Goal: Information Seeking & Learning: Learn about a topic

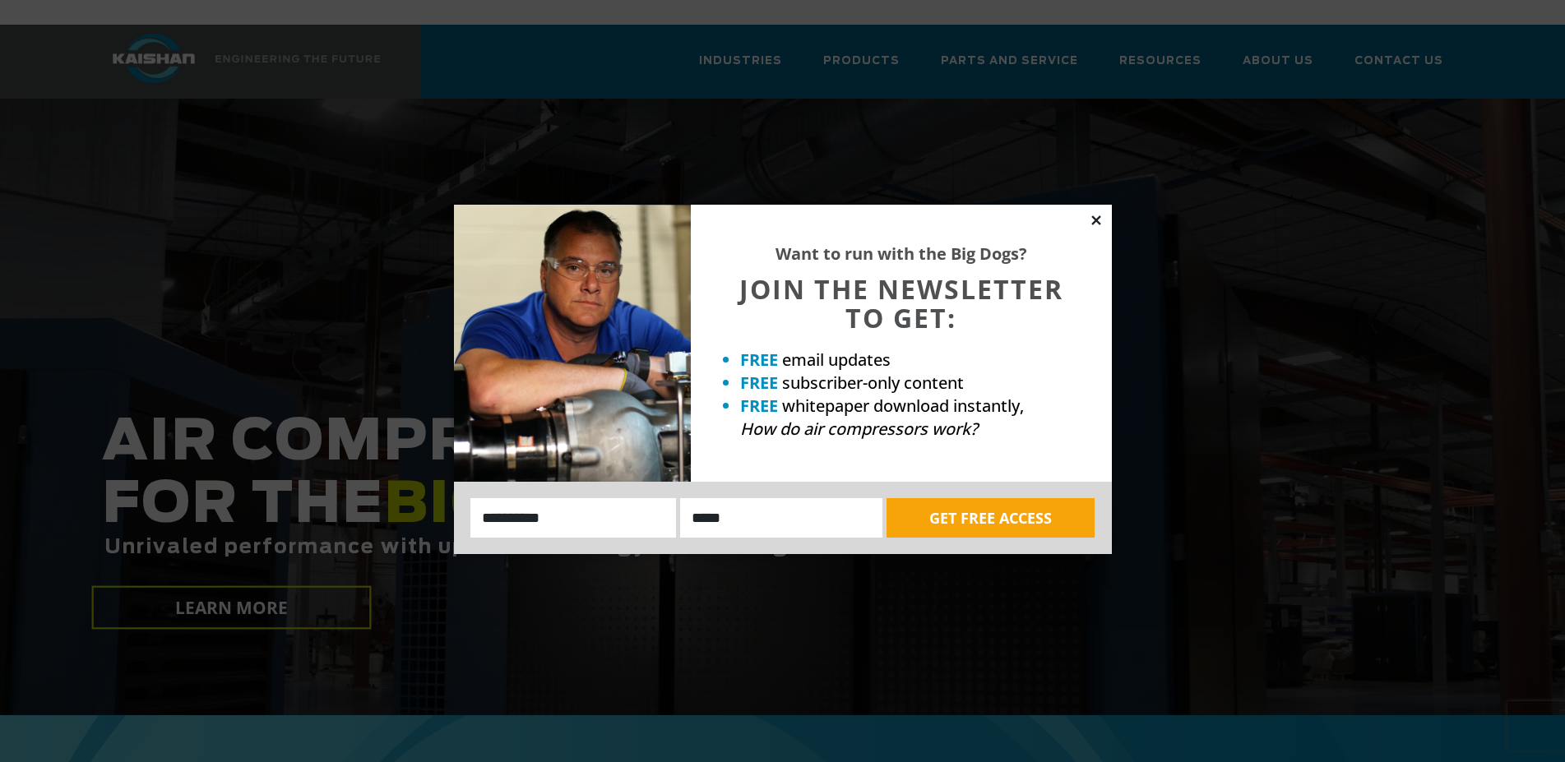
click at [1100, 219] on icon at bounding box center [1096, 220] width 15 height 15
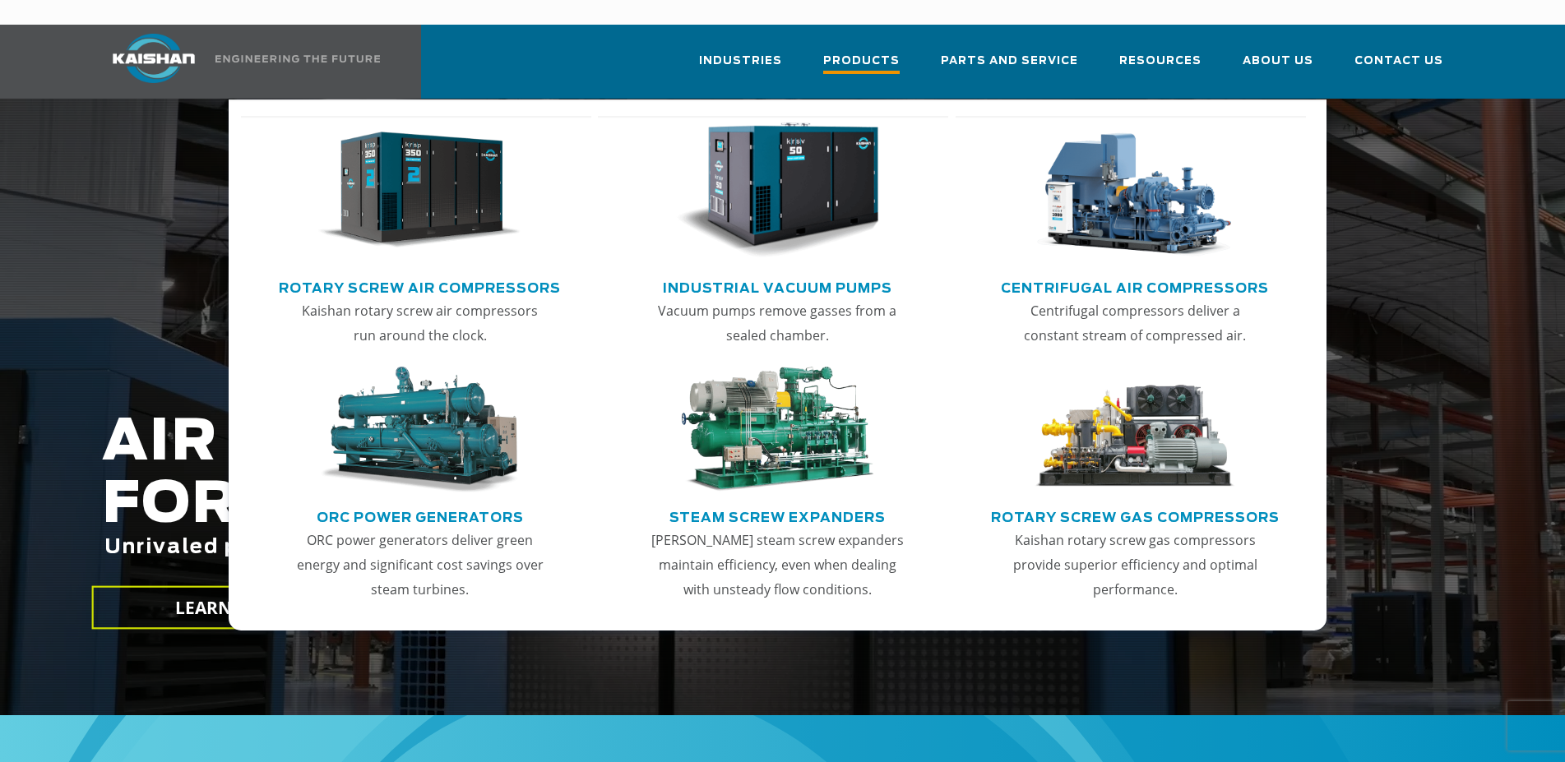
click at [900, 52] on span "Products" at bounding box center [861, 63] width 76 height 22
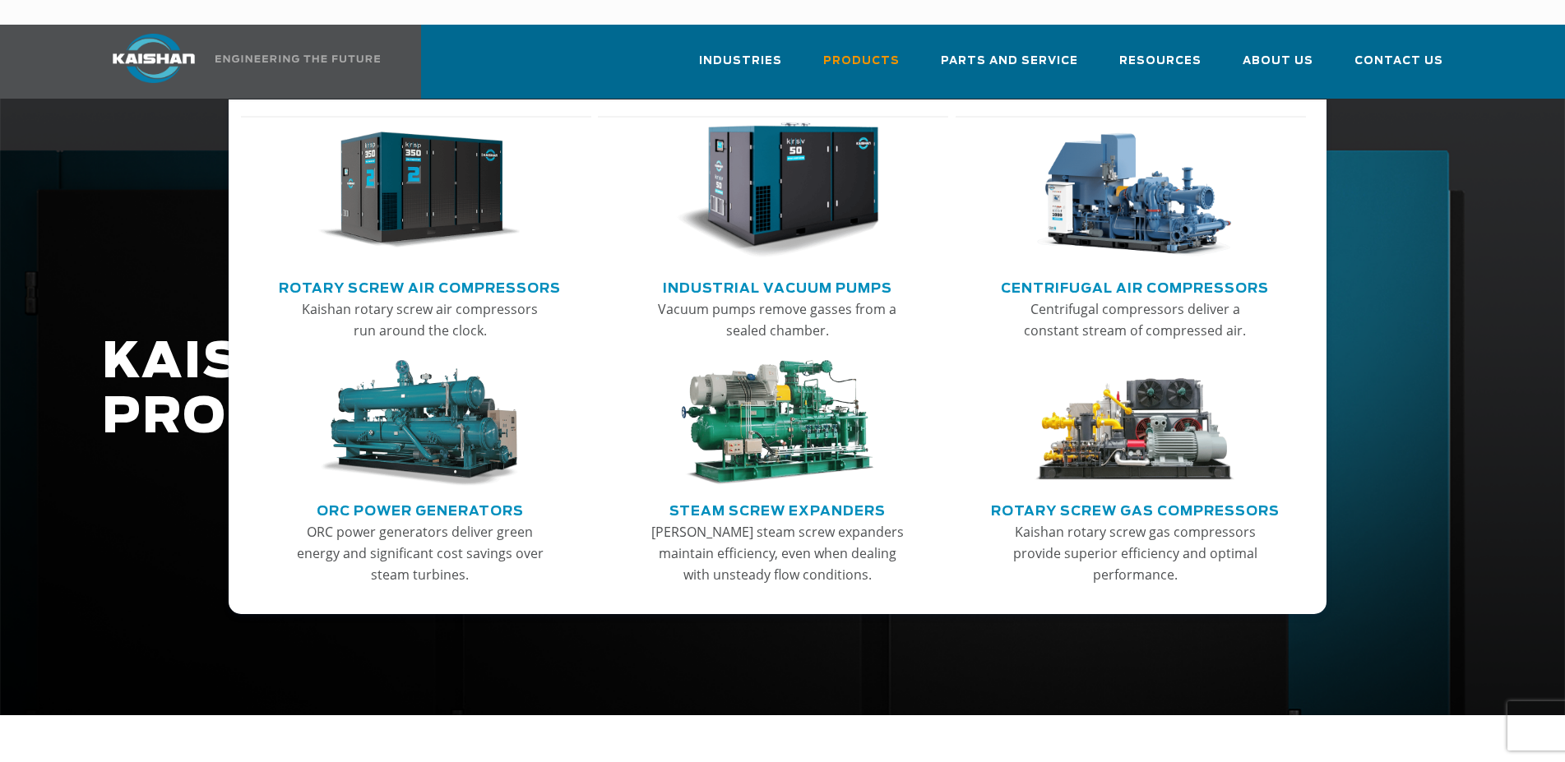
click at [447, 274] on link "Rotary Screw Air Compressors" at bounding box center [420, 286] width 282 height 25
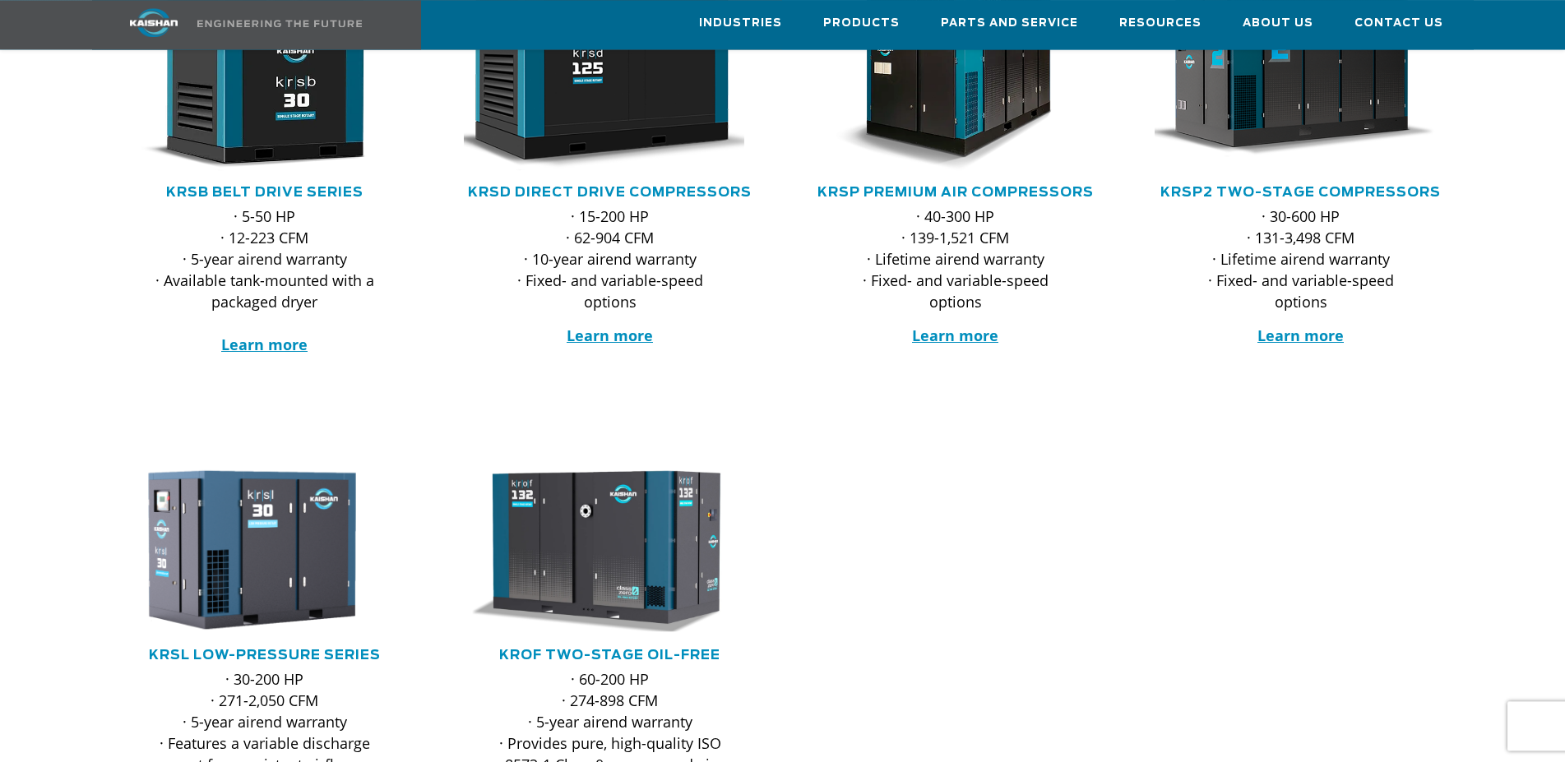
scroll to position [335, 0]
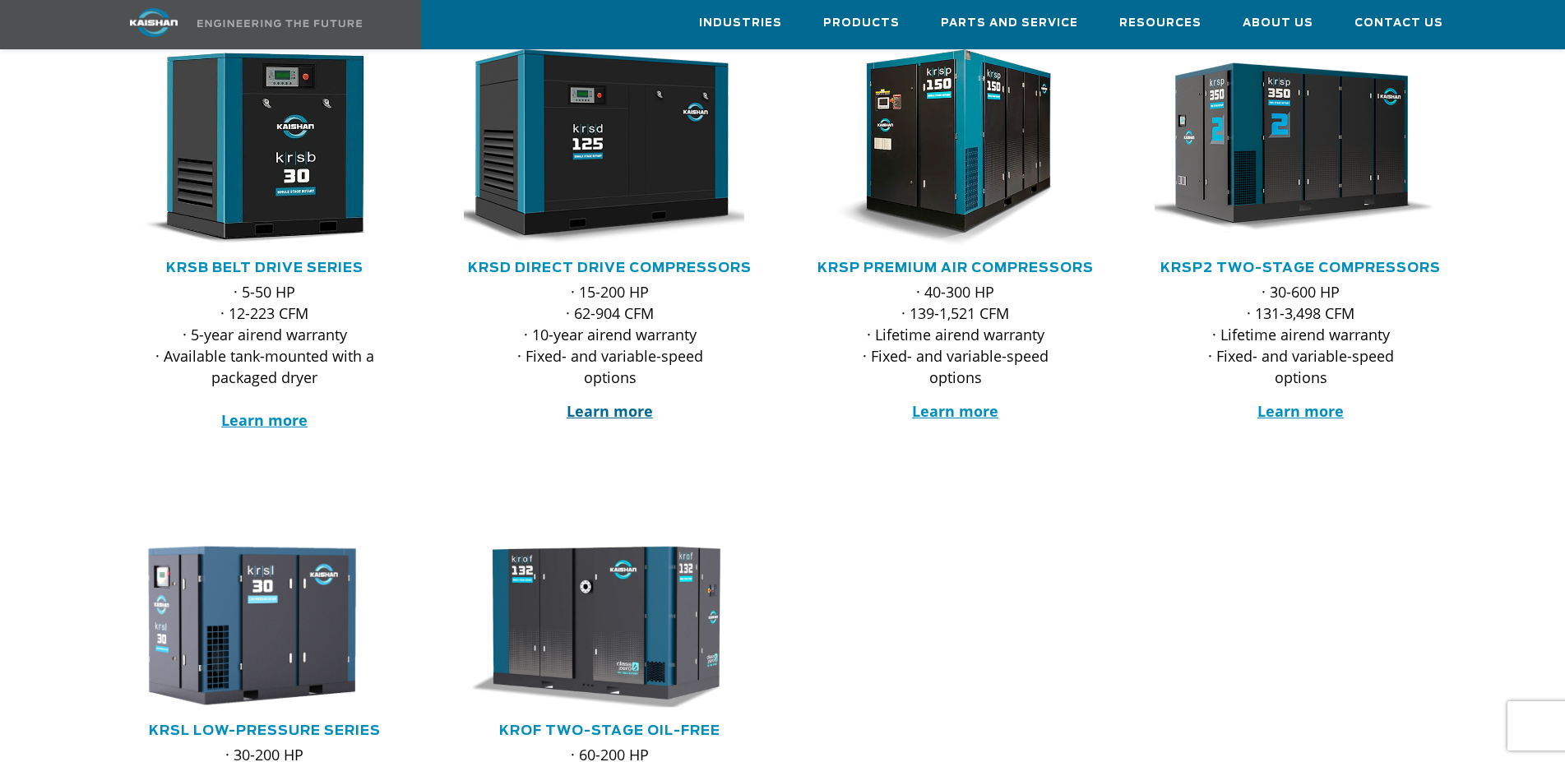
click at [634, 401] on strong "Learn more" at bounding box center [610, 411] width 86 height 20
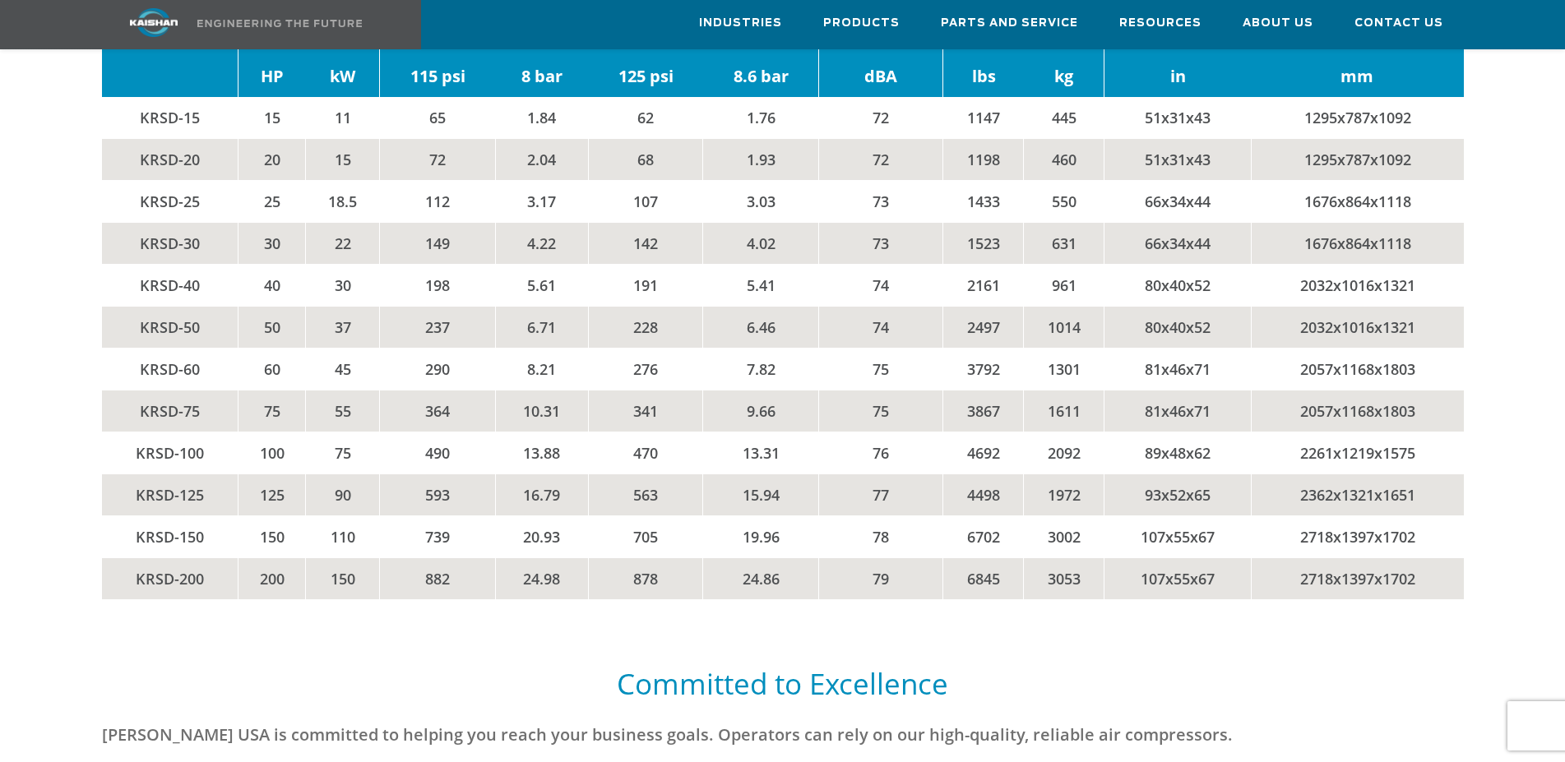
scroll to position [3606, 0]
